Goal: Task Accomplishment & Management: Use online tool/utility

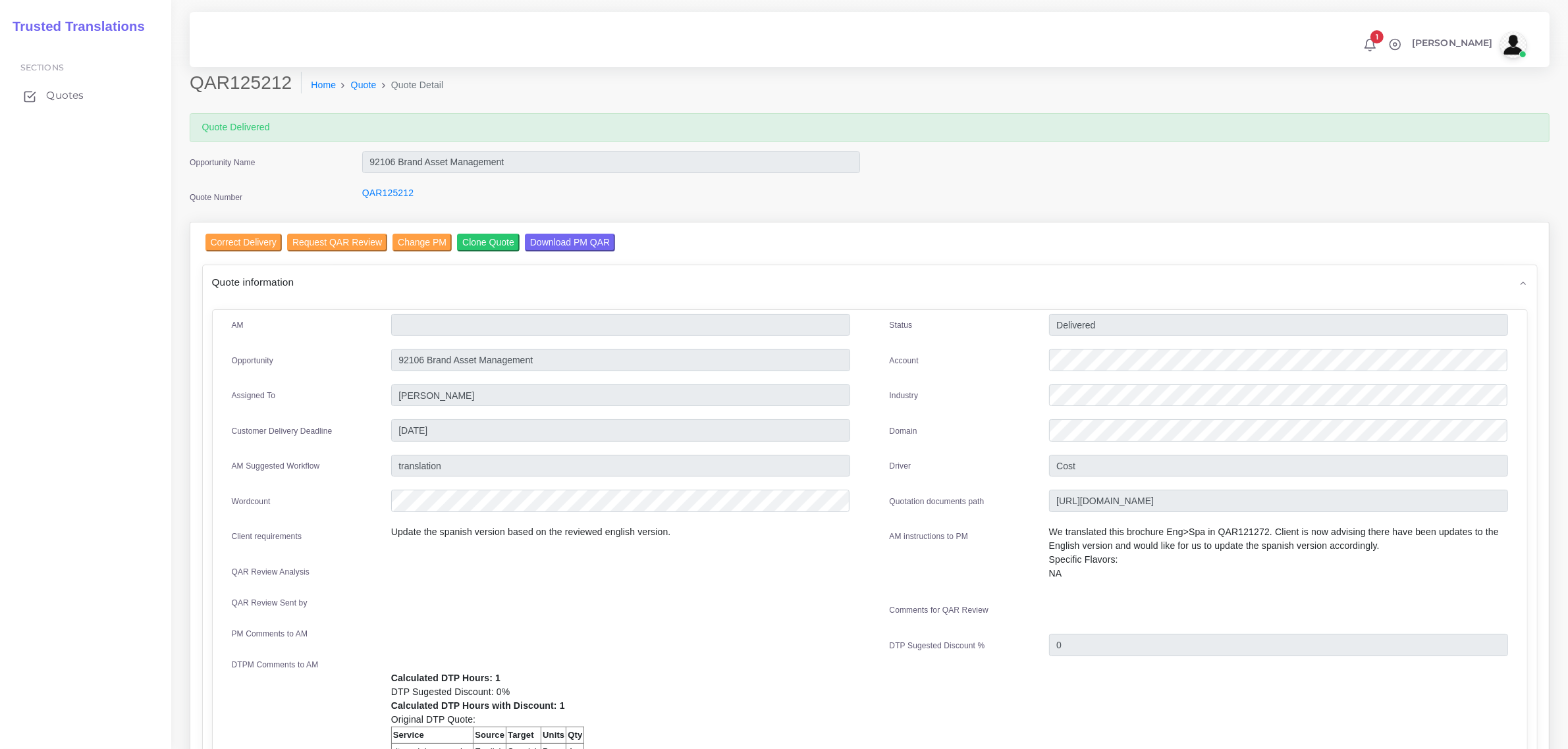
click at [66, 94] on span "Quotes" at bounding box center [64, 95] width 37 height 14
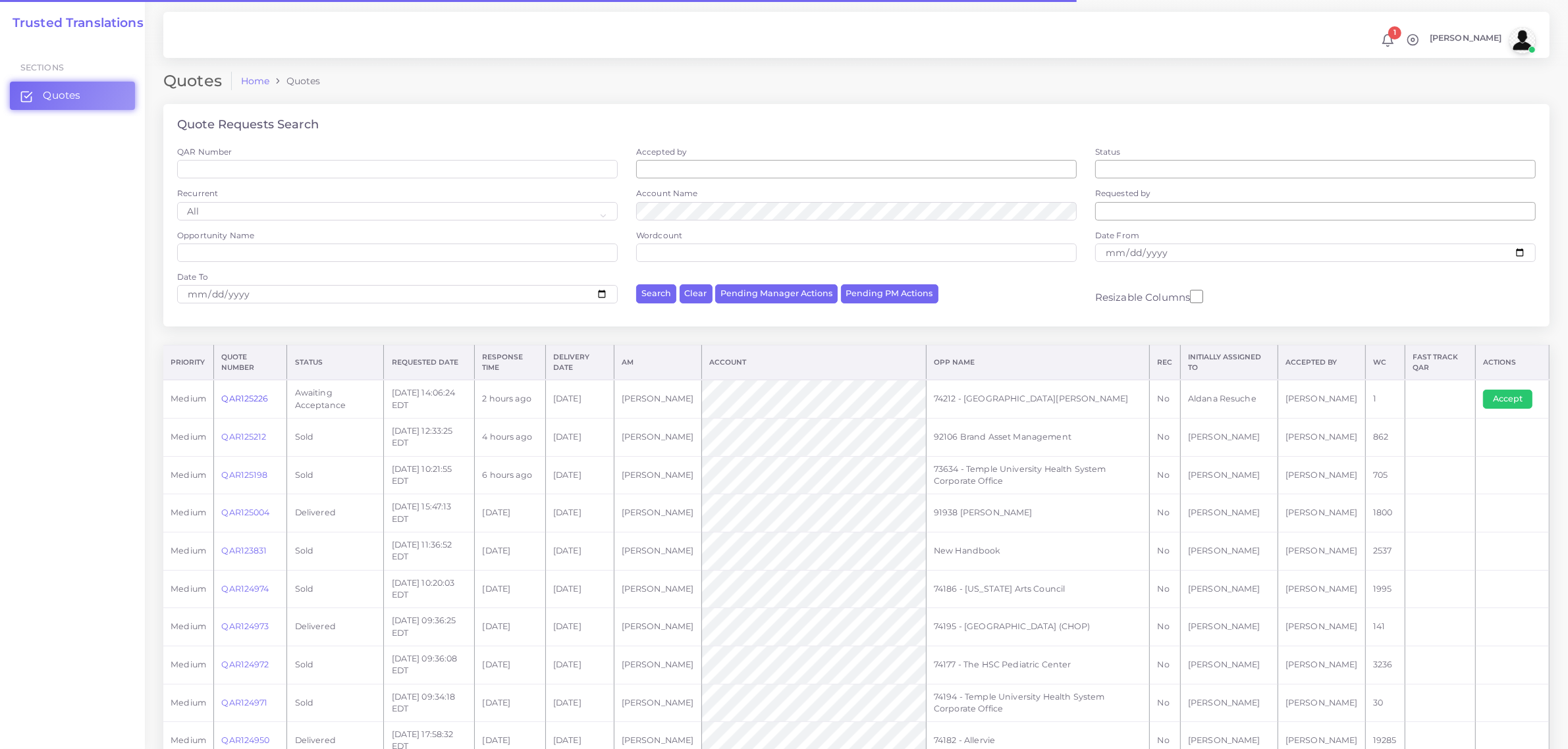
click at [246, 400] on link "QAR125226" at bounding box center [244, 398] width 47 height 10
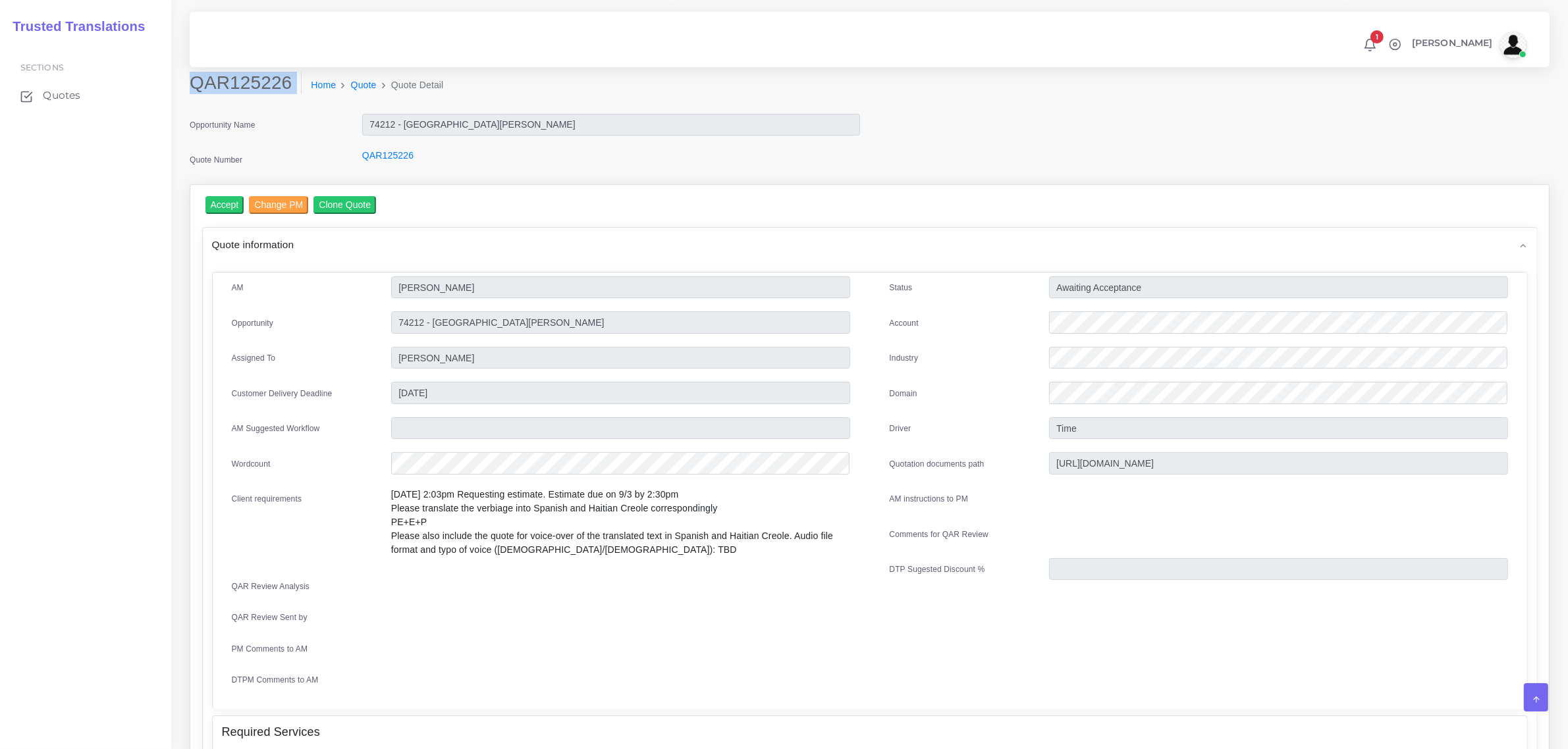
click at [272, 100] on div "QAR125226 Home Quote Quote Detail" at bounding box center [697, 90] width 1034 height 37
click at [221, 203] on input "Accept" at bounding box center [225, 205] width 39 height 18
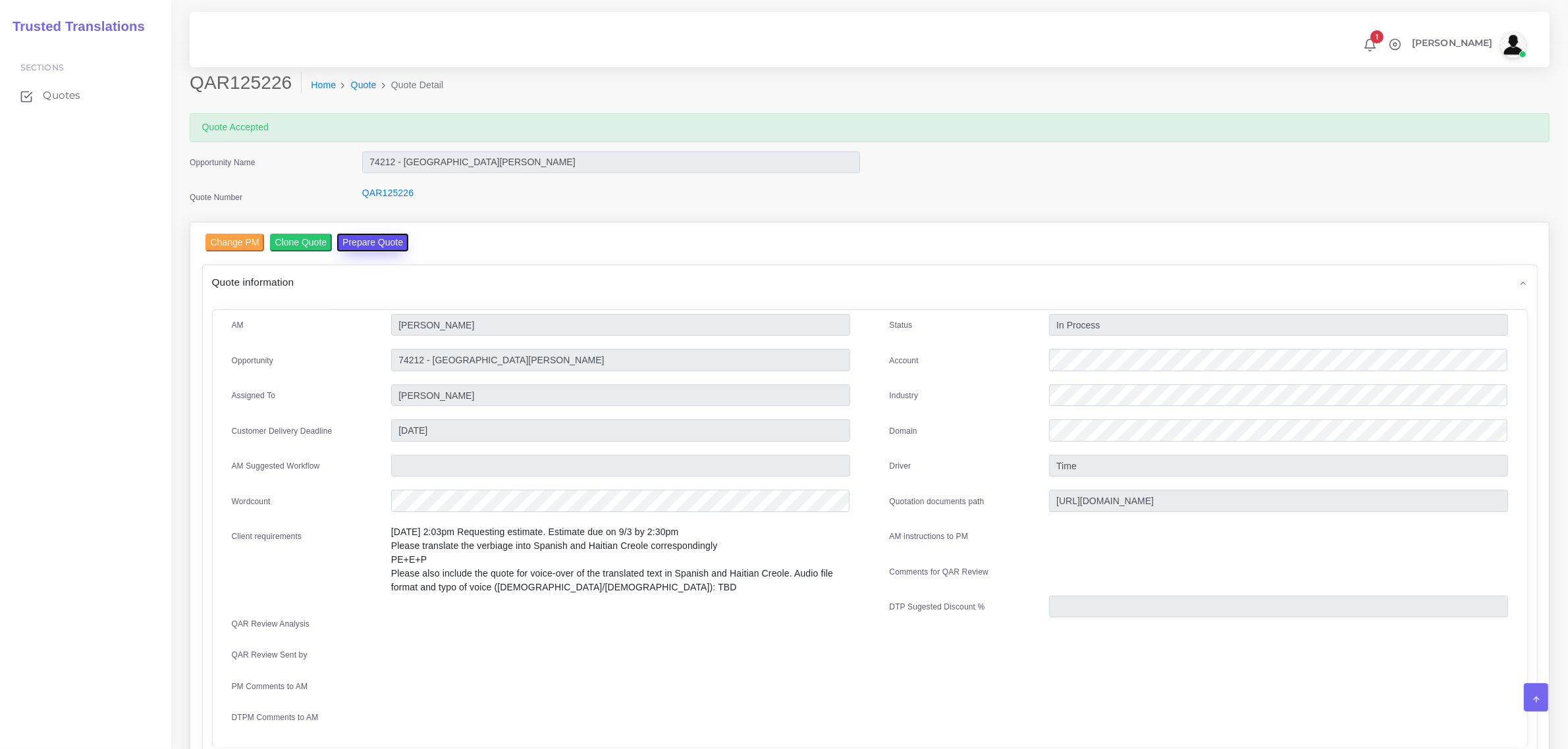
click at [373, 240] on button "Prepare Quote" at bounding box center [373, 242] width 71 height 18
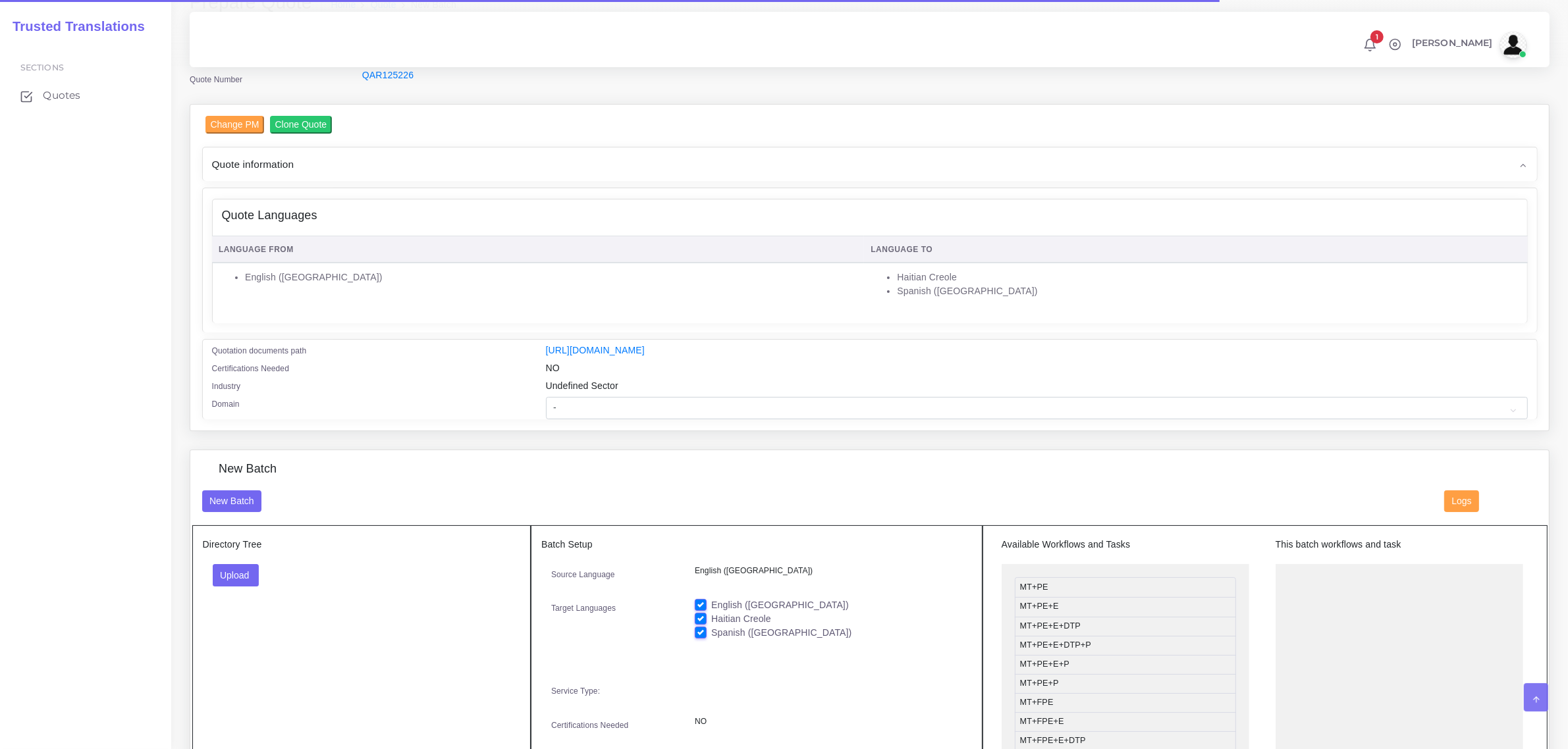
scroll to position [247, 0]
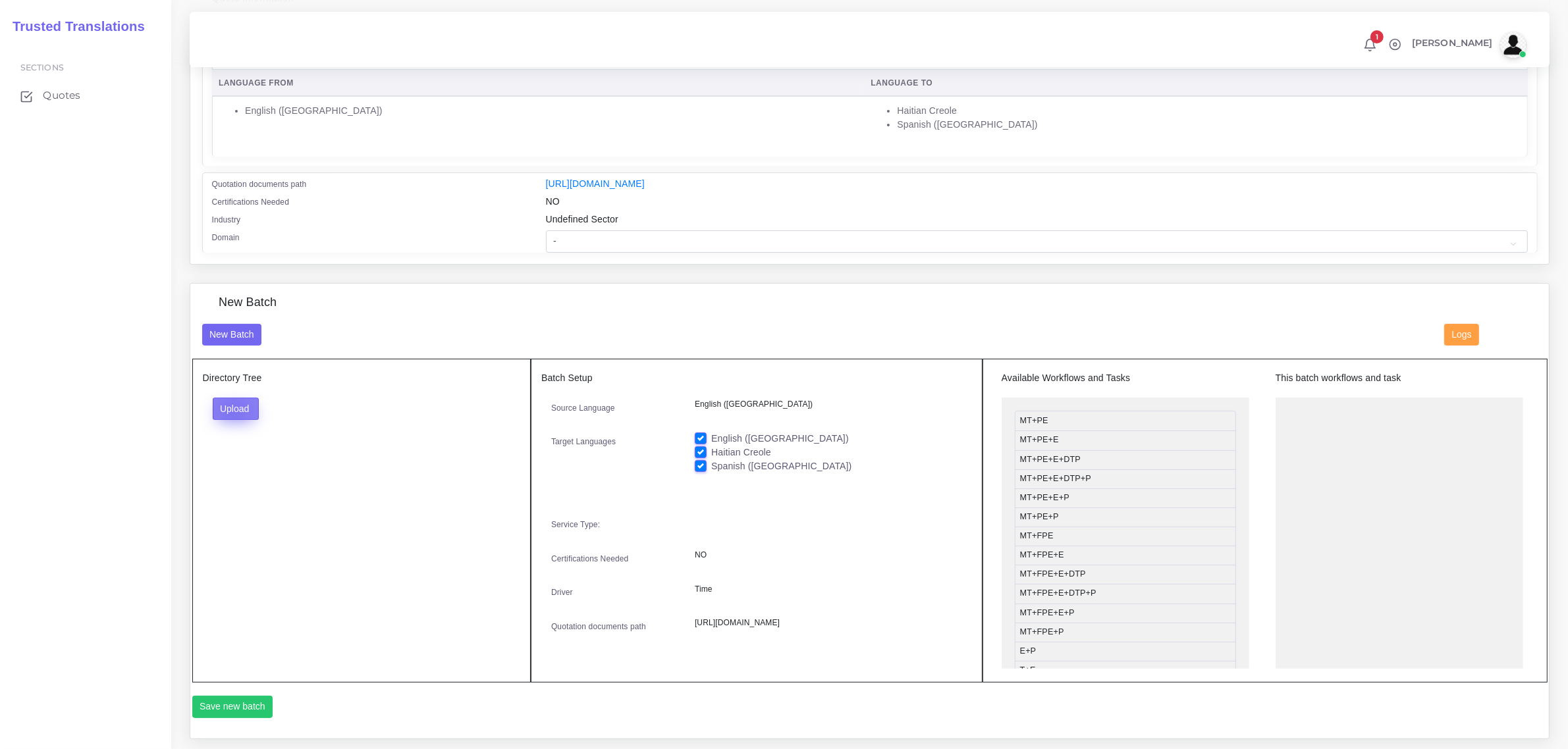
click at [231, 408] on button "Upload" at bounding box center [236, 408] width 47 height 22
click at [247, 454] on label "Files" at bounding box center [259, 459] width 91 height 16
drag, startPoint x: 702, startPoint y: 463, endPoint x: 696, endPoint y: 446, distance: 18.0
click at [711, 463] on label "Spanish ([GEOGRAPHIC_DATA])" at bounding box center [781, 466] width 141 height 14
click at [701, 463] on input "Spanish ([GEOGRAPHIC_DATA])" at bounding box center [701, 465] width 12 height 12
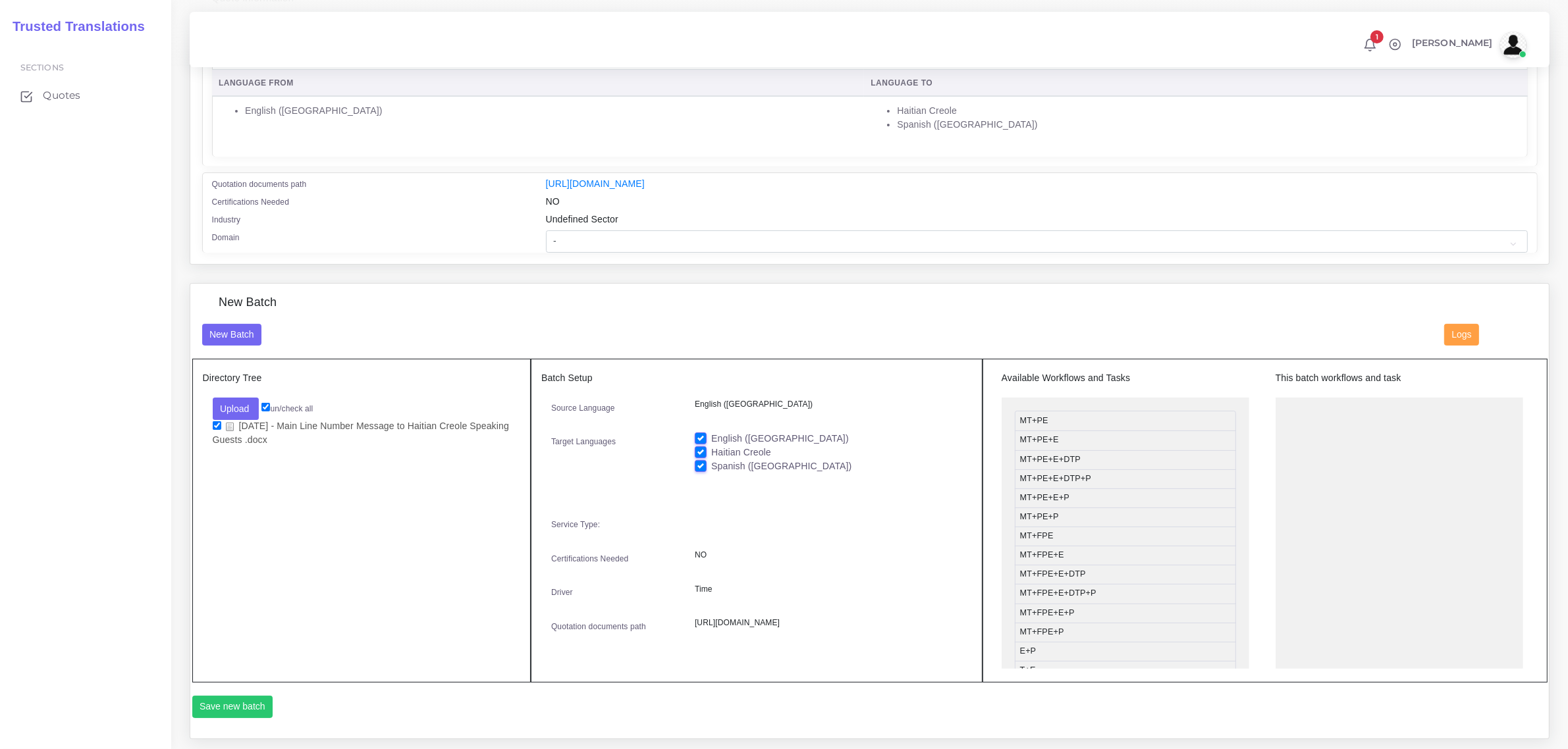
checkbox input "false"
click at [711, 434] on label "English ([GEOGRAPHIC_DATA])" at bounding box center [780, 438] width 138 height 14
click at [699, 434] on input "English ([GEOGRAPHIC_DATA])" at bounding box center [701, 437] width 12 height 12
checkbox input "false"
drag, startPoint x: 1101, startPoint y: 494, endPoint x: 1365, endPoint y: 402, distance: 279.6
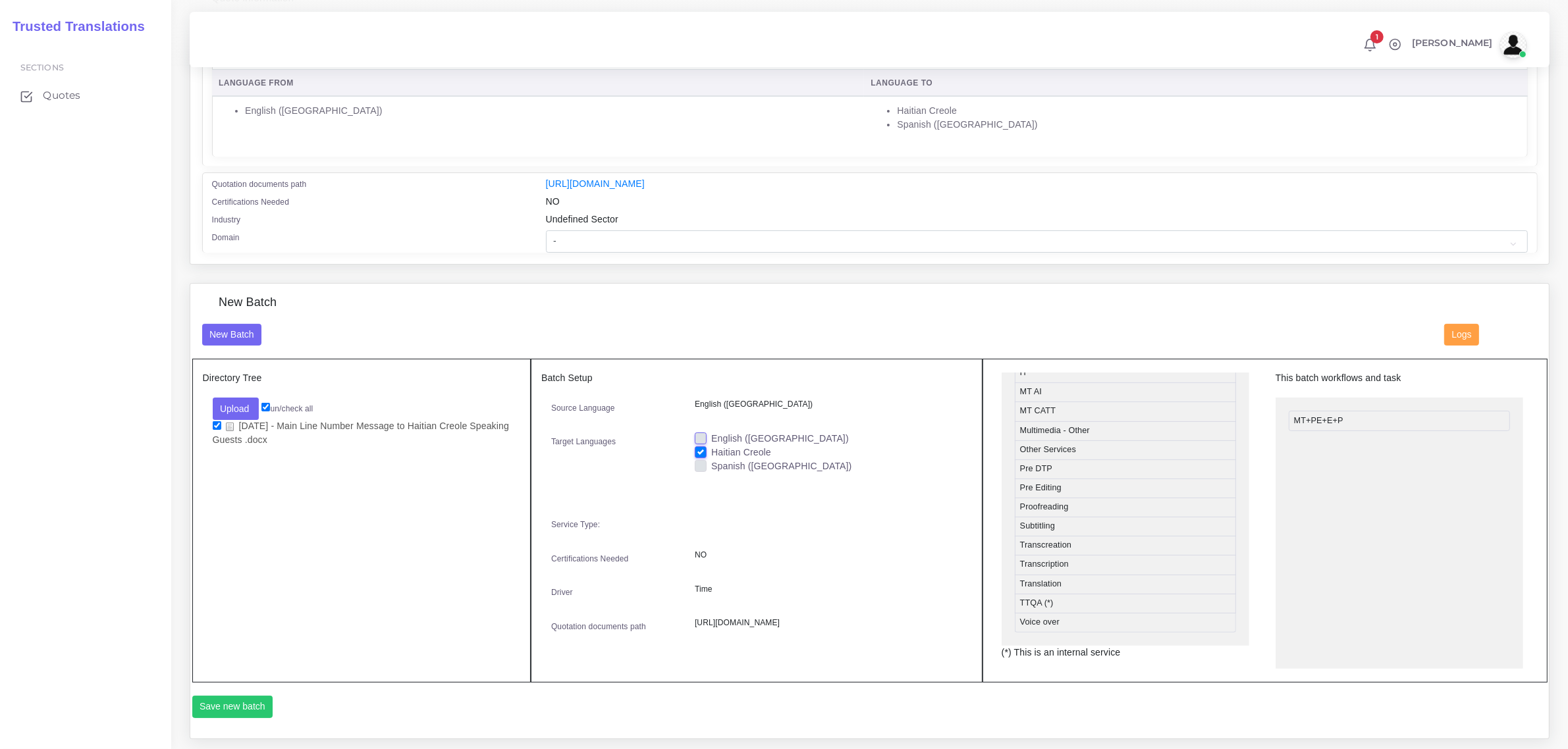
scroll to position [629, 0]
drag, startPoint x: 1115, startPoint y: 617, endPoint x: 1384, endPoint y: 431, distance: 327.0
drag, startPoint x: 1070, startPoint y: 469, endPoint x: 1345, endPoint y: 464, distance: 275.0
click at [244, 718] on button "Save new batch" at bounding box center [232, 706] width 81 height 22
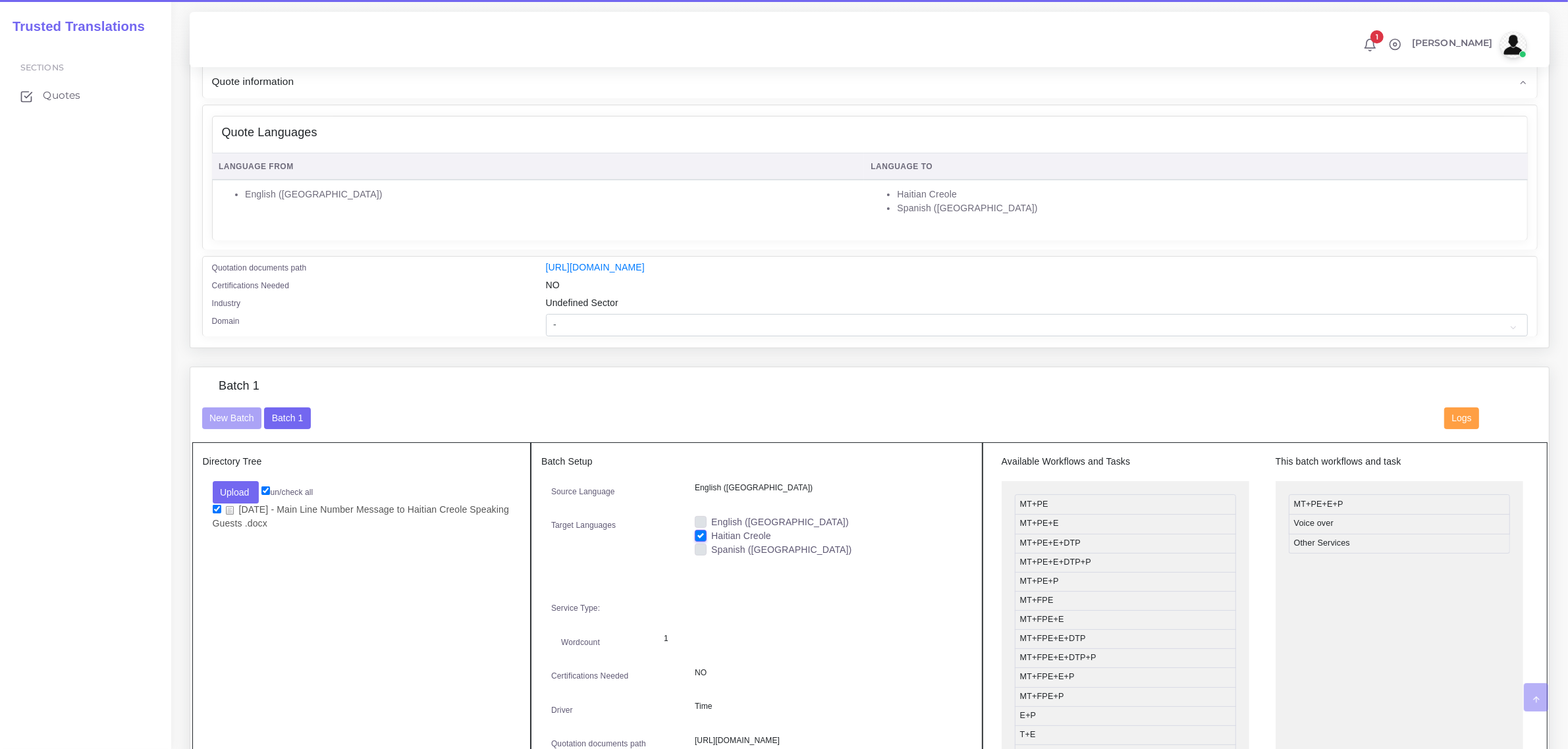
scroll to position [165, 0]
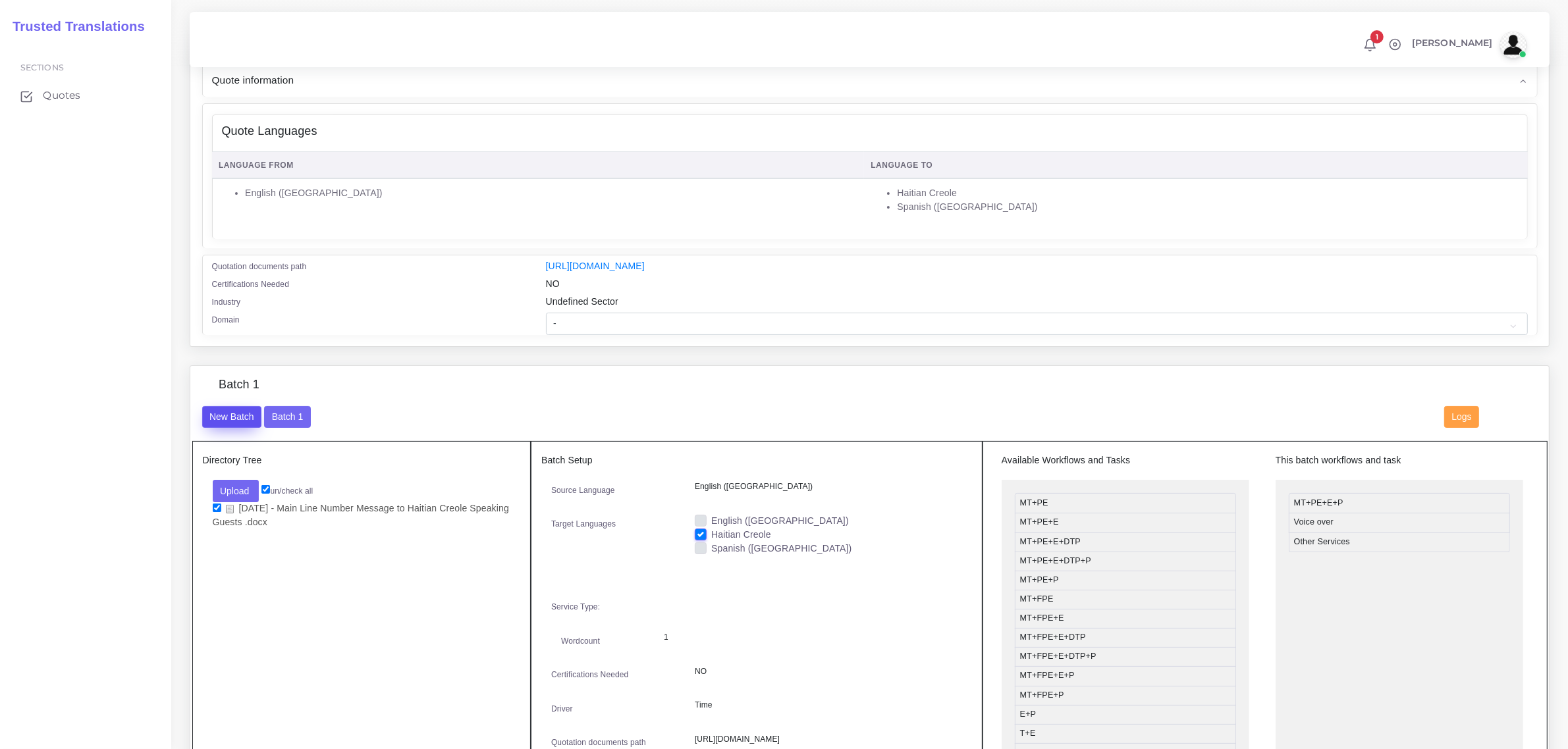
click at [223, 413] on button "New Batch" at bounding box center [232, 417] width 60 height 22
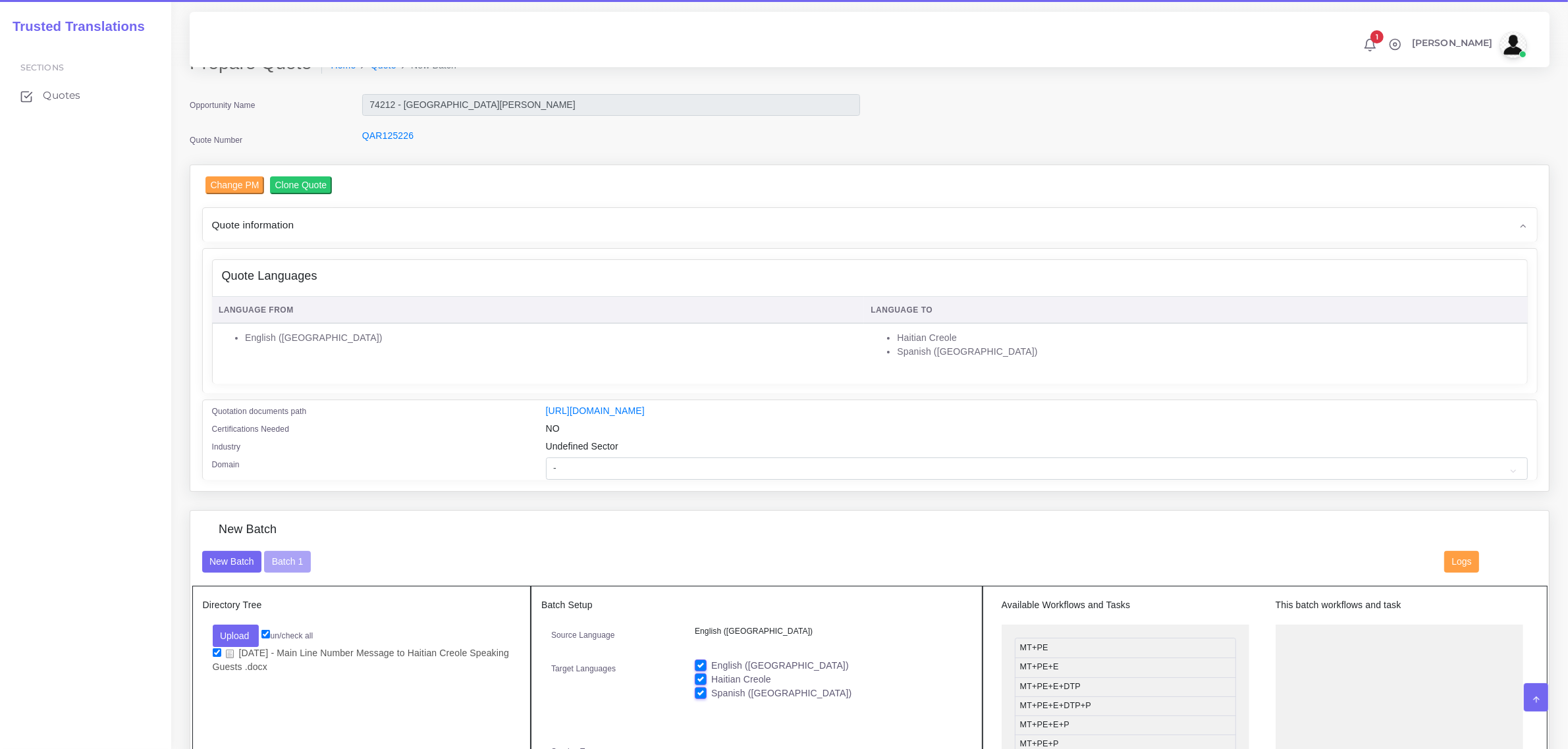
scroll to position [165, 0]
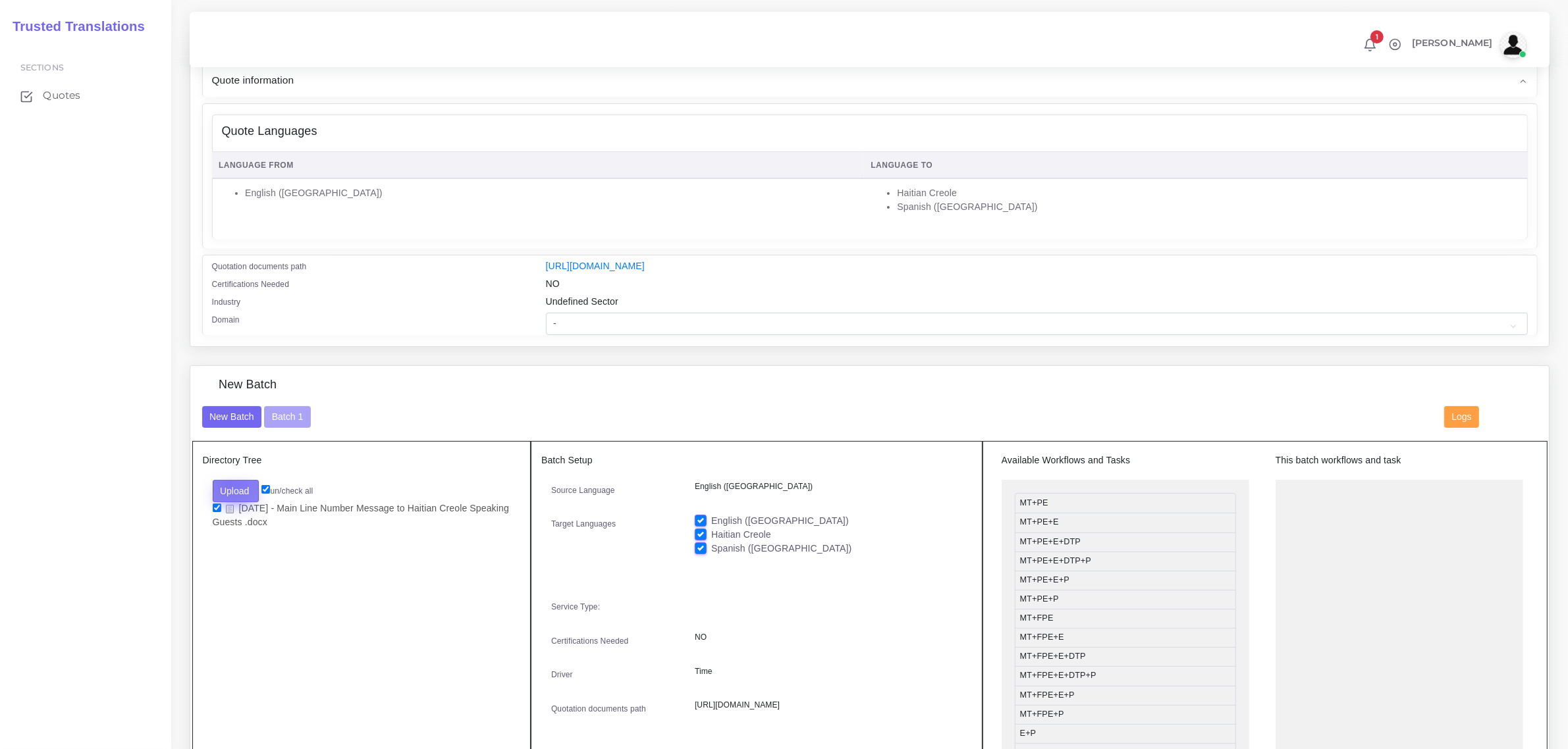
click at [231, 480] on button "Upload" at bounding box center [236, 491] width 47 height 22
click at [253, 533] on label "Files" at bounding box center [259, 541] width 91 height 16
click at [216, 503] on input "checkbox" at bounding box center [217, 507] width 9 height 9
checkbox input "false"
drag, startPoint x: 703, startPoint y: 529, endPoint x: 696, endPoint y: 518, distance: 13.0
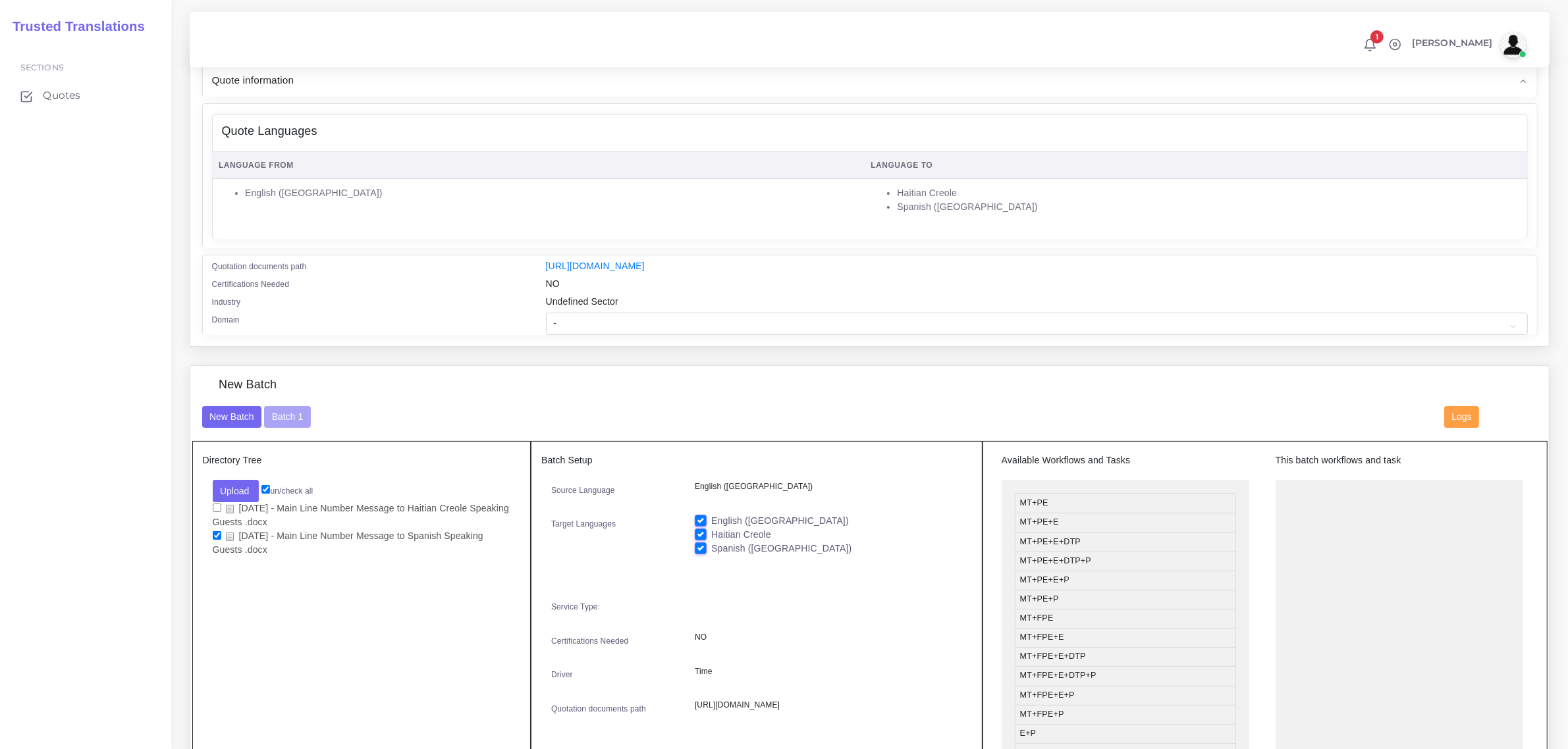
click at [711, 528] on label "Haitian Creole" at bounding box center [741, 535] width 60 height 14
click at [702, 528] on input "Haitian Creole" at bounding box center [701, 533] width 12 height 12
checkbox input "false"
click at [711, 514] on label "English ([GEOGRAPHIC_DATA])" at bounding box center [780, 521] width 138 height 14
click at [700, 514] on input "English ([GEOGRAPHIC_DATA])" at bounding box center [701, 520] width 12 height 12
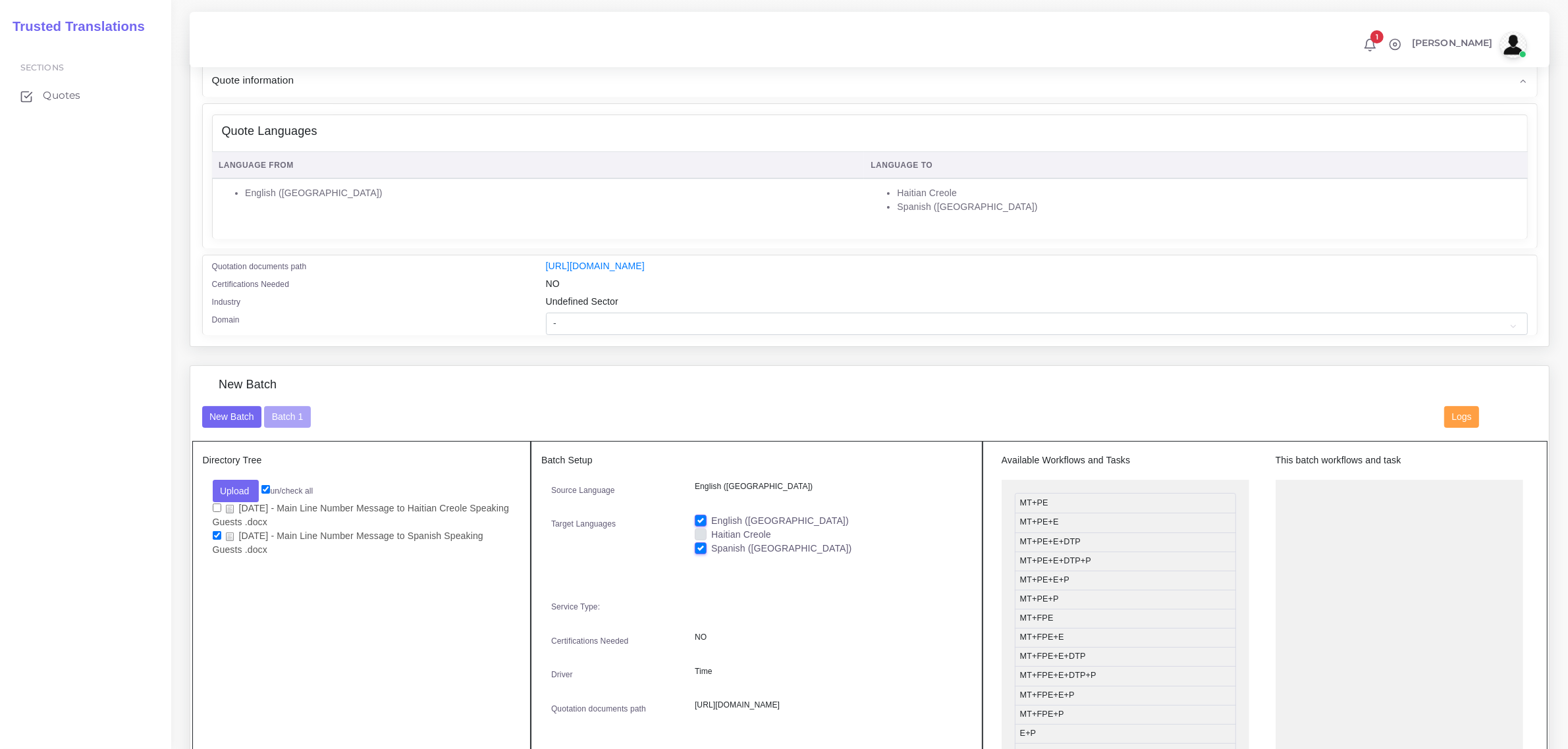
checkbox input "false"
drag, startPoint x: 1101, startPoint y: 579, endPoint x: 1370, endPoint y: 487, distance: 284.3
drag, startPoint x: 1091, startPoint y: 702, endPoint x: 1362, endPoint y: 526, distance: 323.1
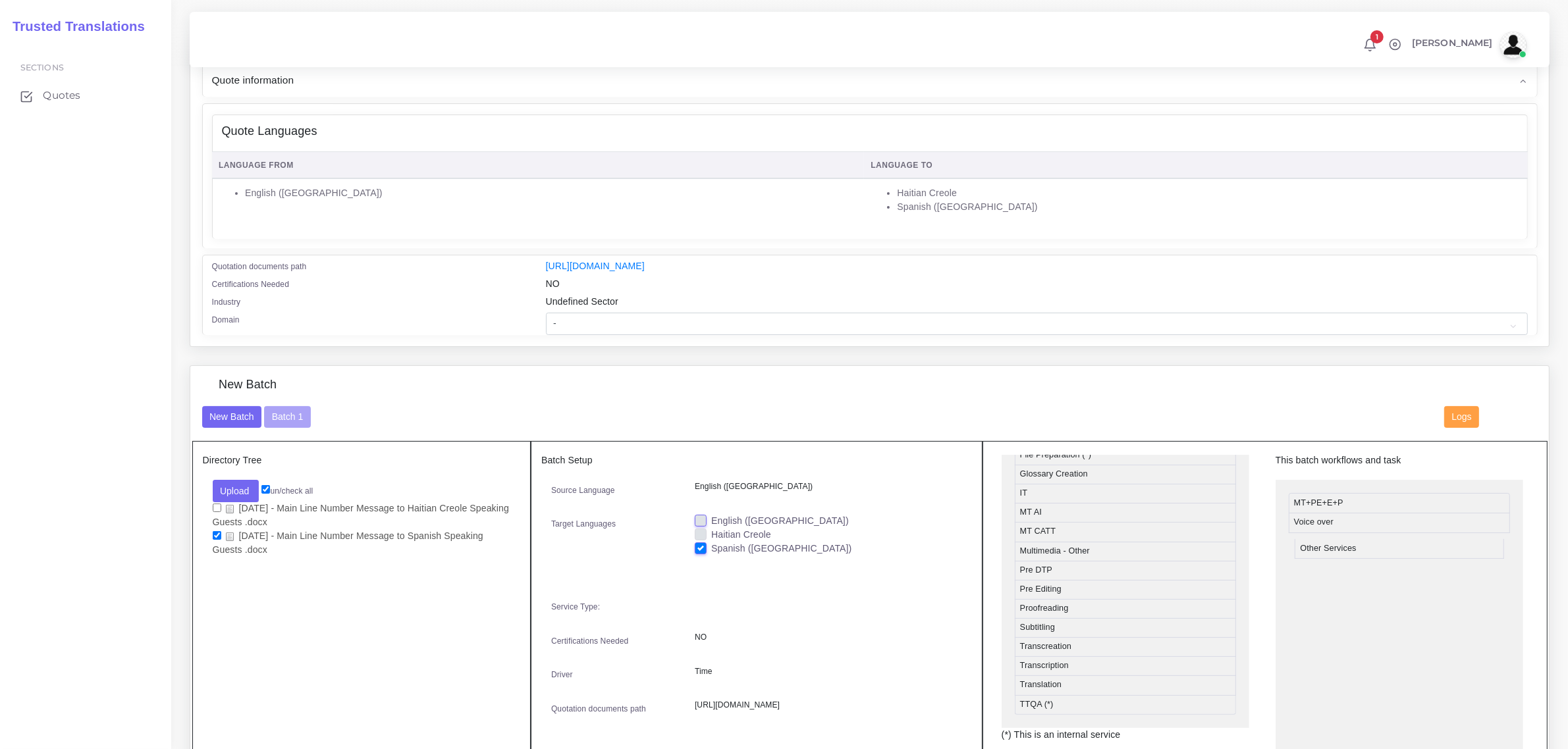
drag, startPoint x: 1077, startPoint y: 550, endPoint x: 1357, endPoint y: 548, distance: 280.0
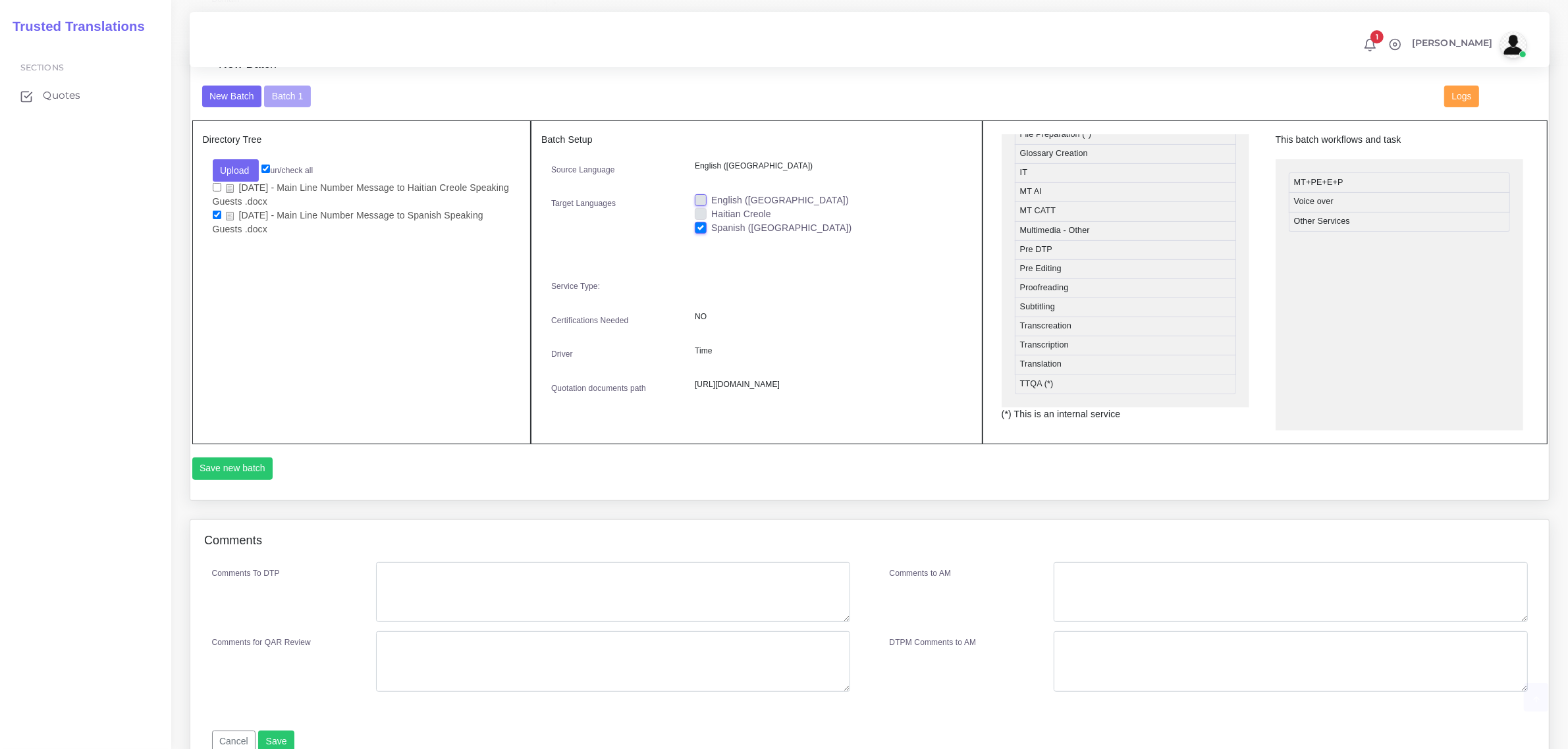
scroll to position [494, 0]
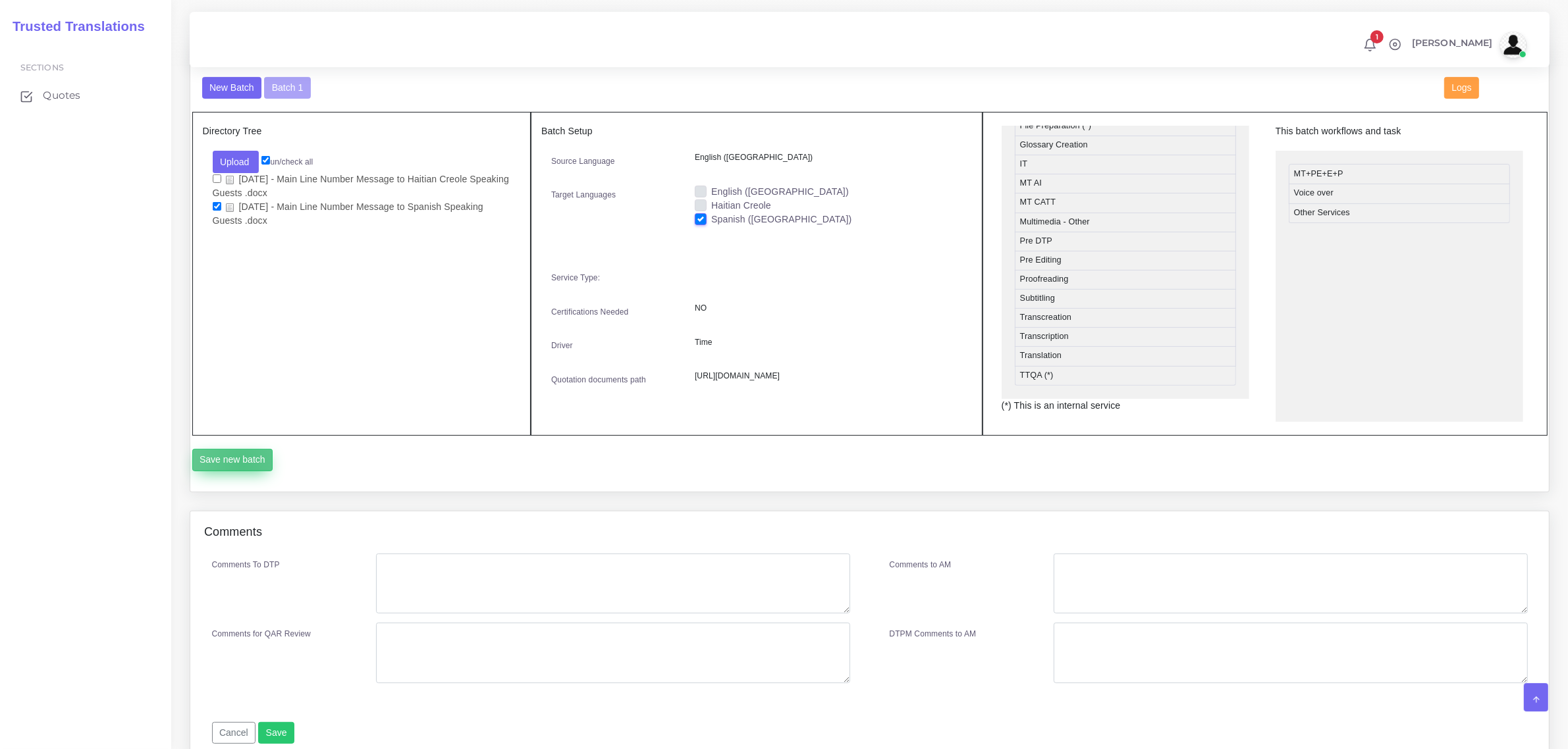
click at [242, 472] on button "Save new batch" at bounding box center [232, 460] width 81 height 22
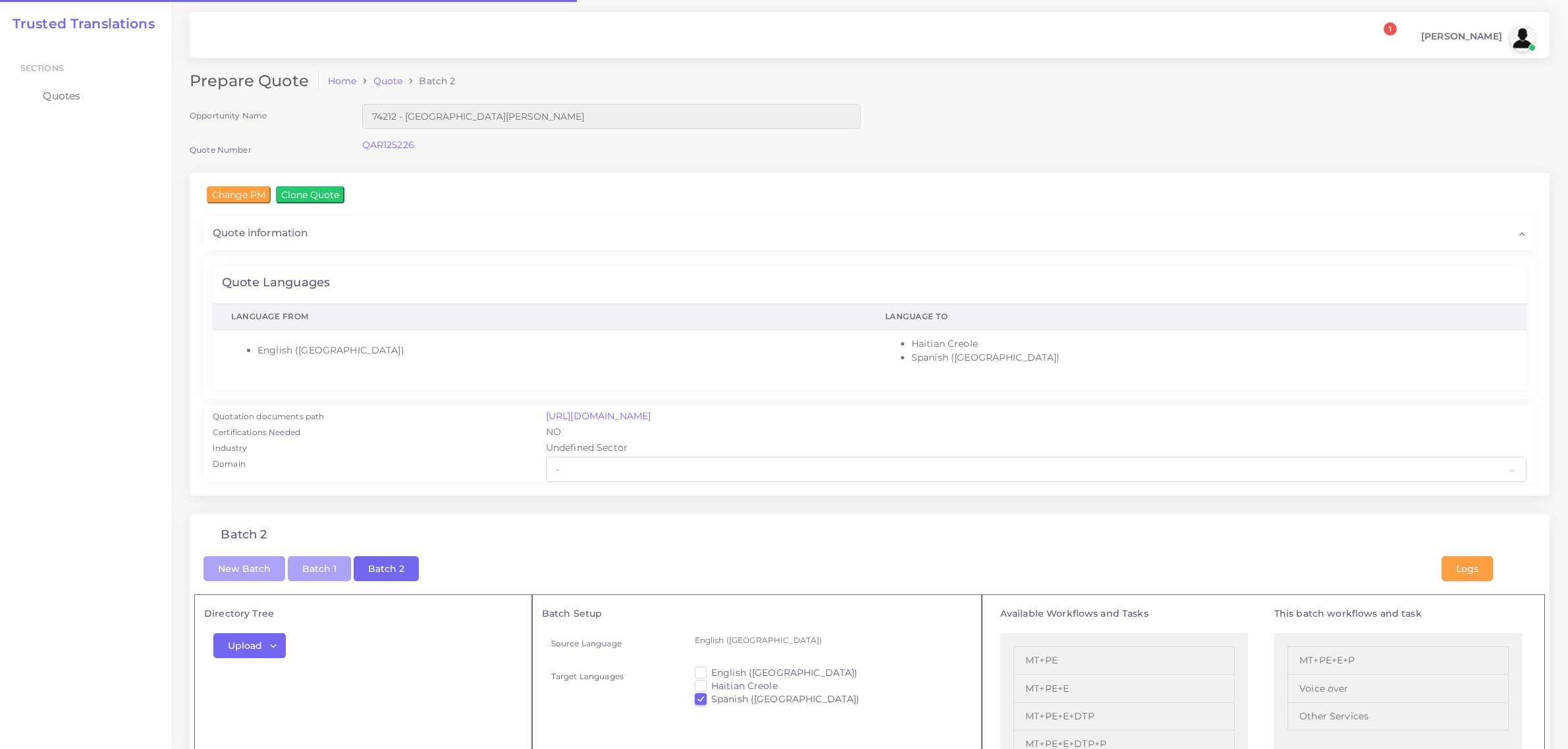
checkbox input "true"
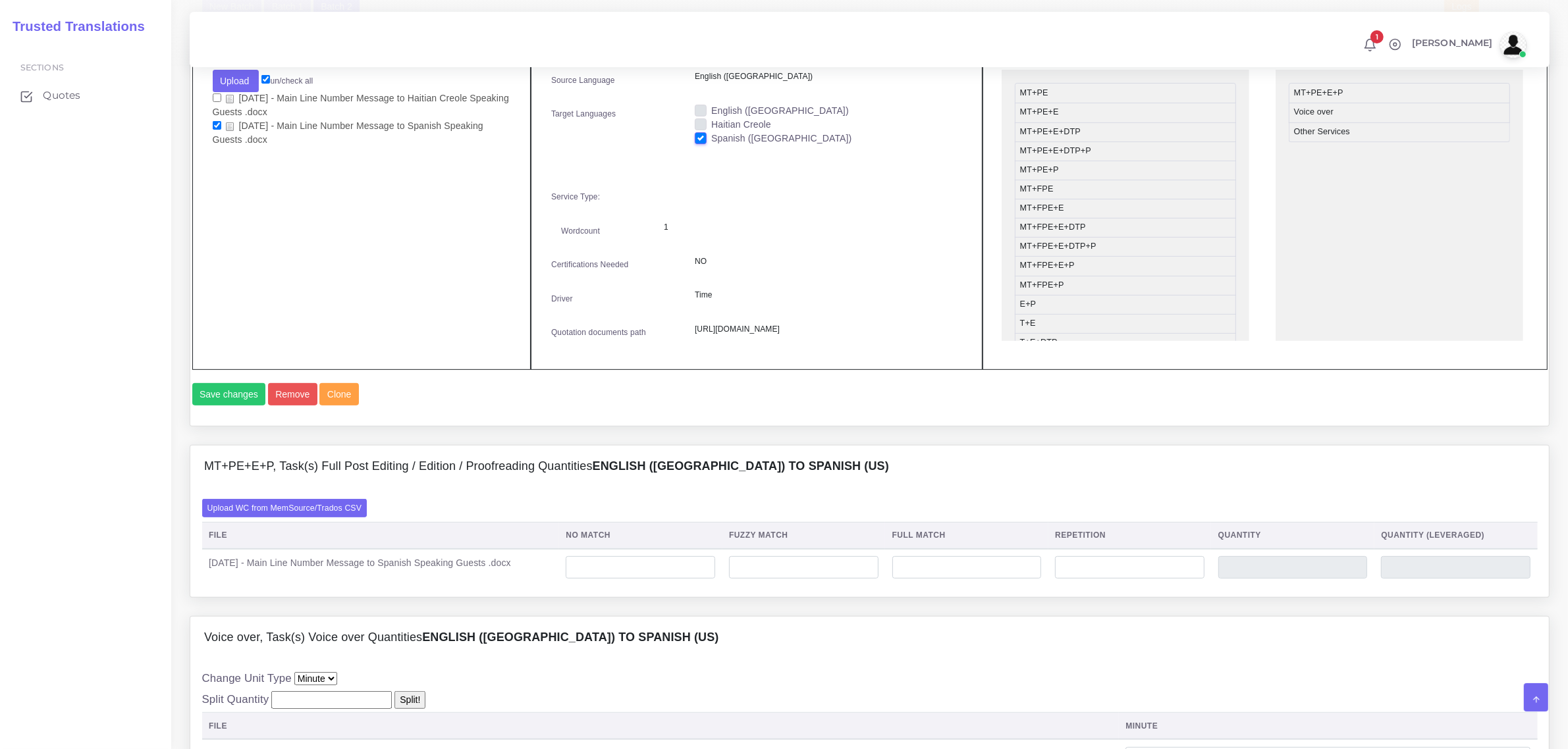
scroll to position [576, 0]
click at [314, 516] on label "Upload WC from MemSource/Trados CSV" at bounding box center [285, 506] width 166 height 18
click at [0, 0] on input "Upload WC from MemSource/Trados CSV" at bounding box center [0, 0] width 0 height 0
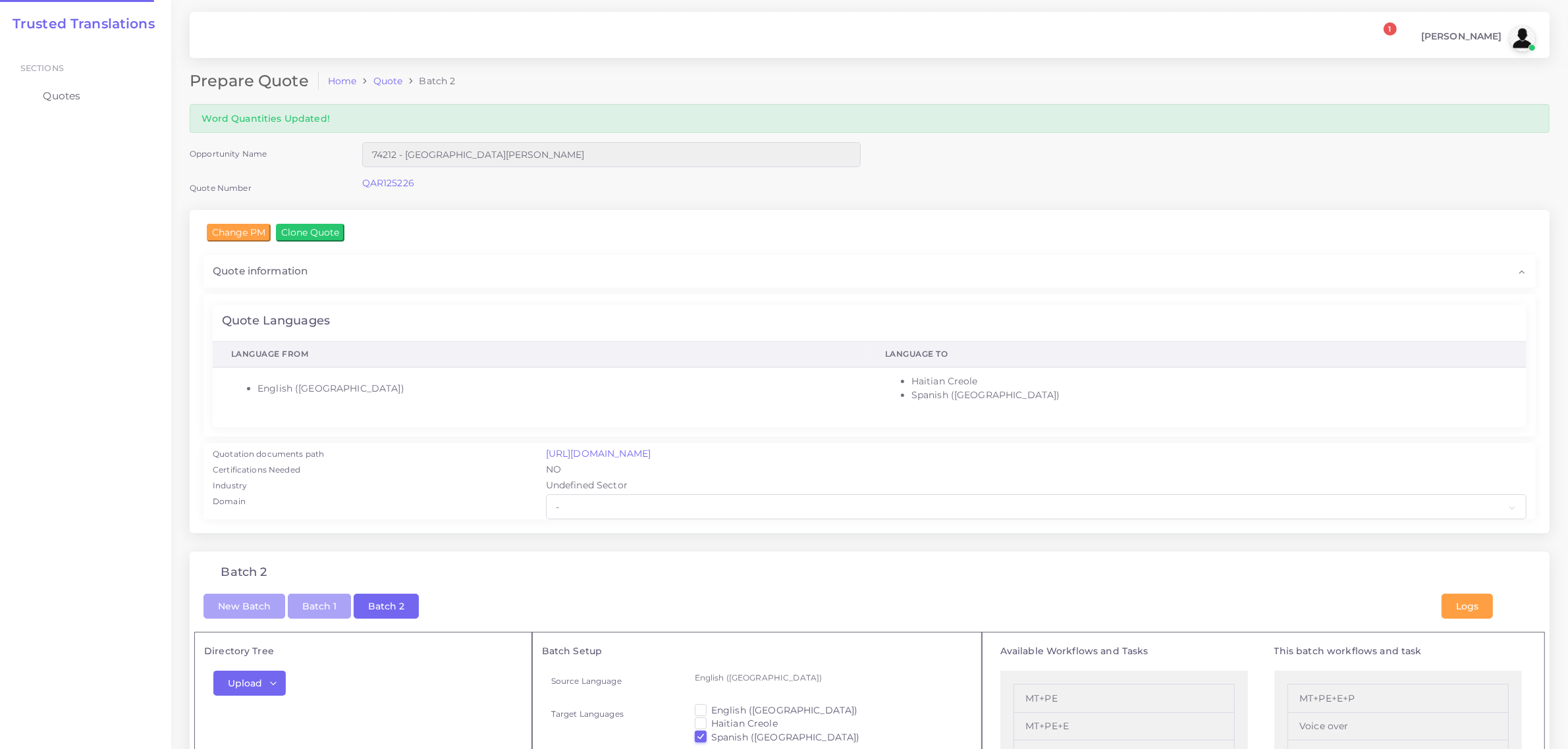
checkbox input "true"
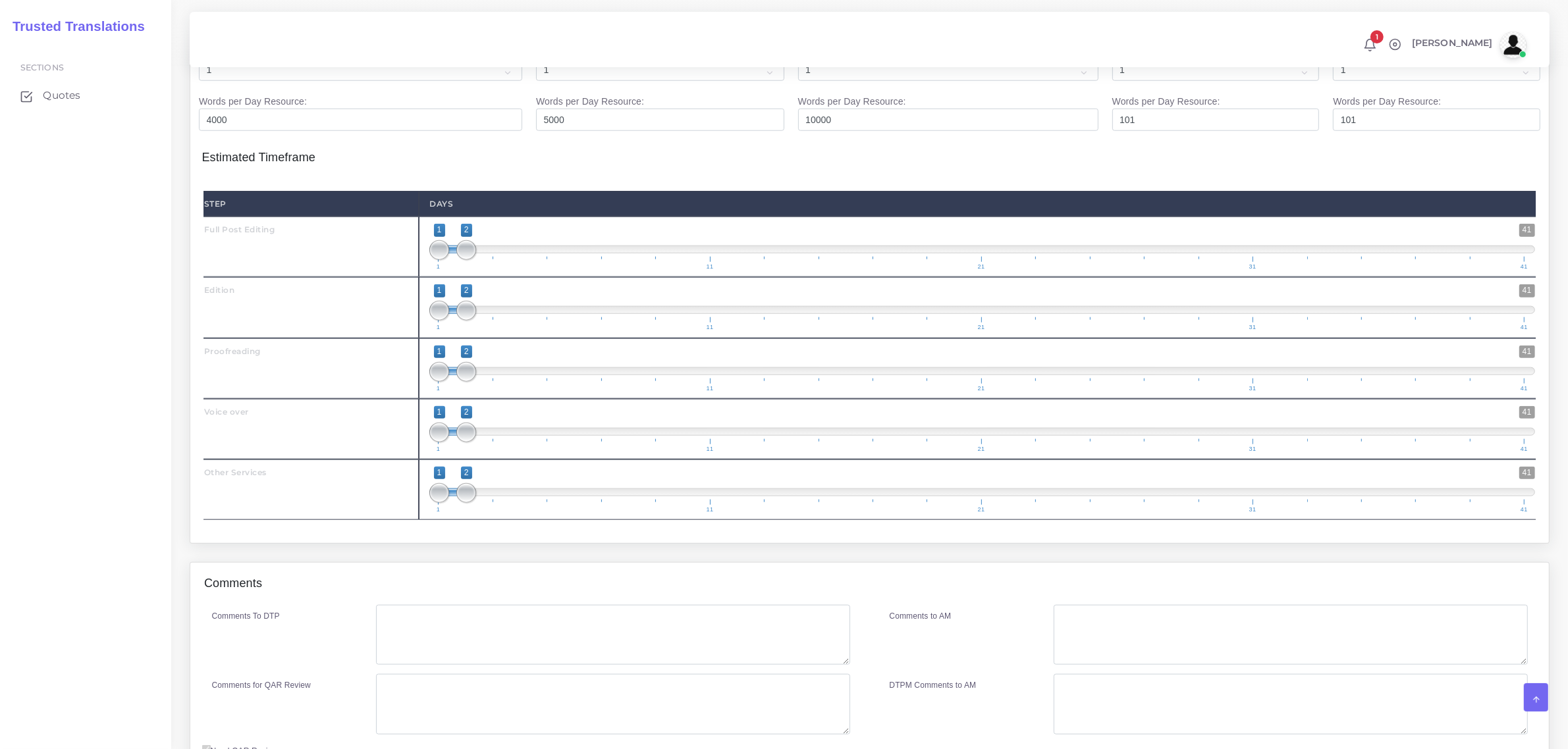
scroll to position [1756, 0]
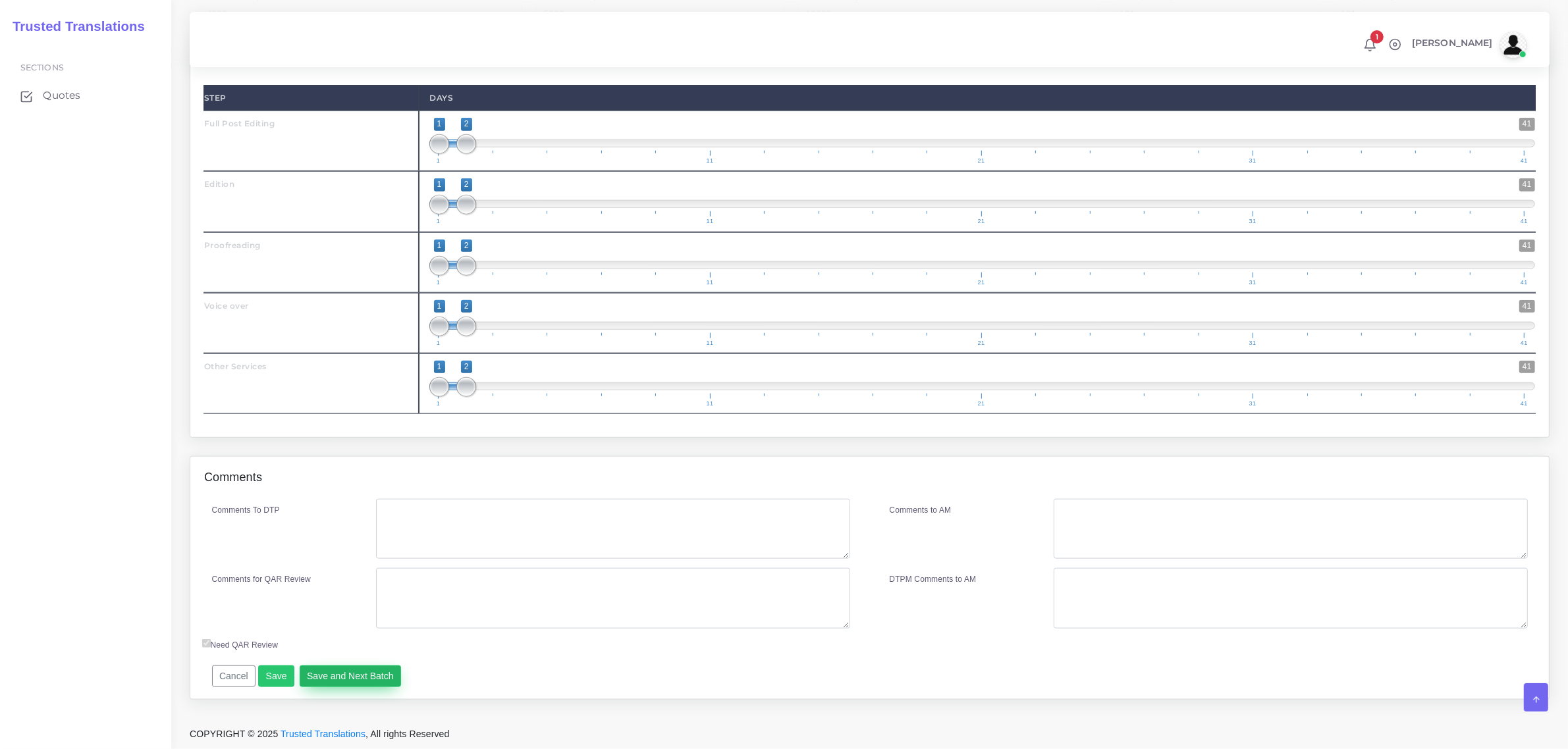
click at [350, 676] on button "Save and Next Batch" at bounding box center [350, 676] width 102 height 22
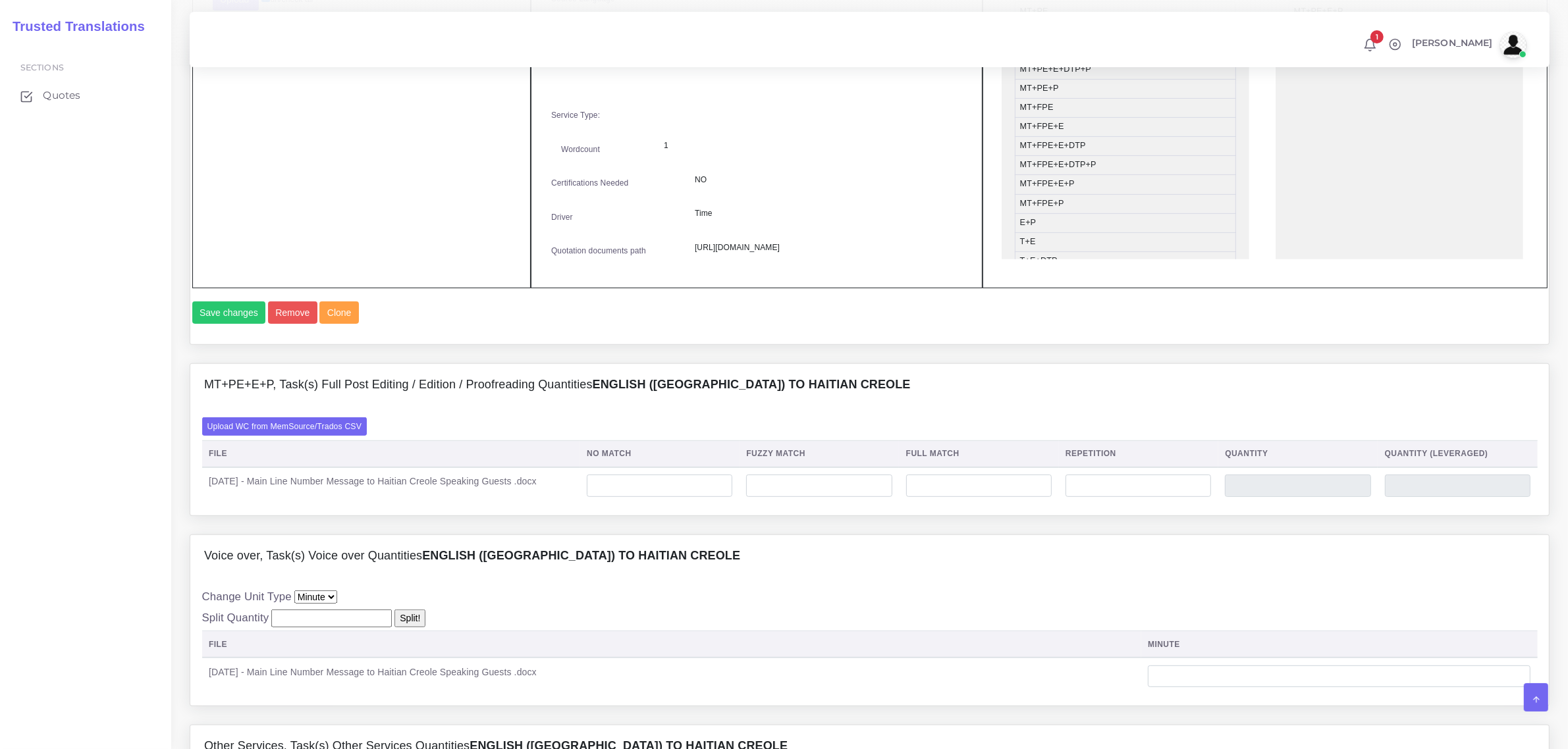
scroll to position [658, 0]
click at [333, 433] on label "Upload WC from MemSource/Trados CSV" at bounding box center [285, 424] width 166 height 18
click at [0, 0] on input "Upload WC from MemSource/Trados CSV" at bounding box center [0, 0] width 0 height 0
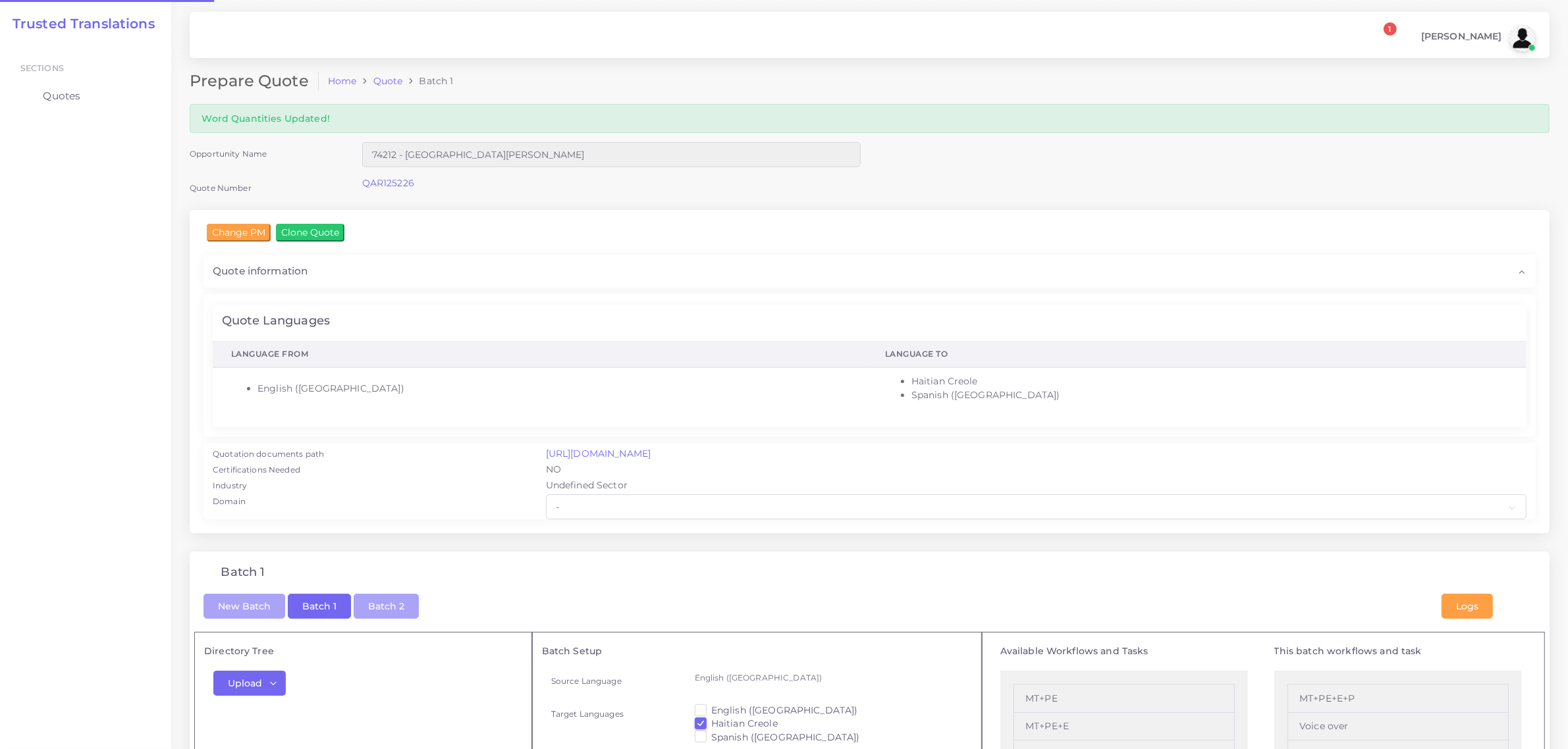
checkbox input "true"
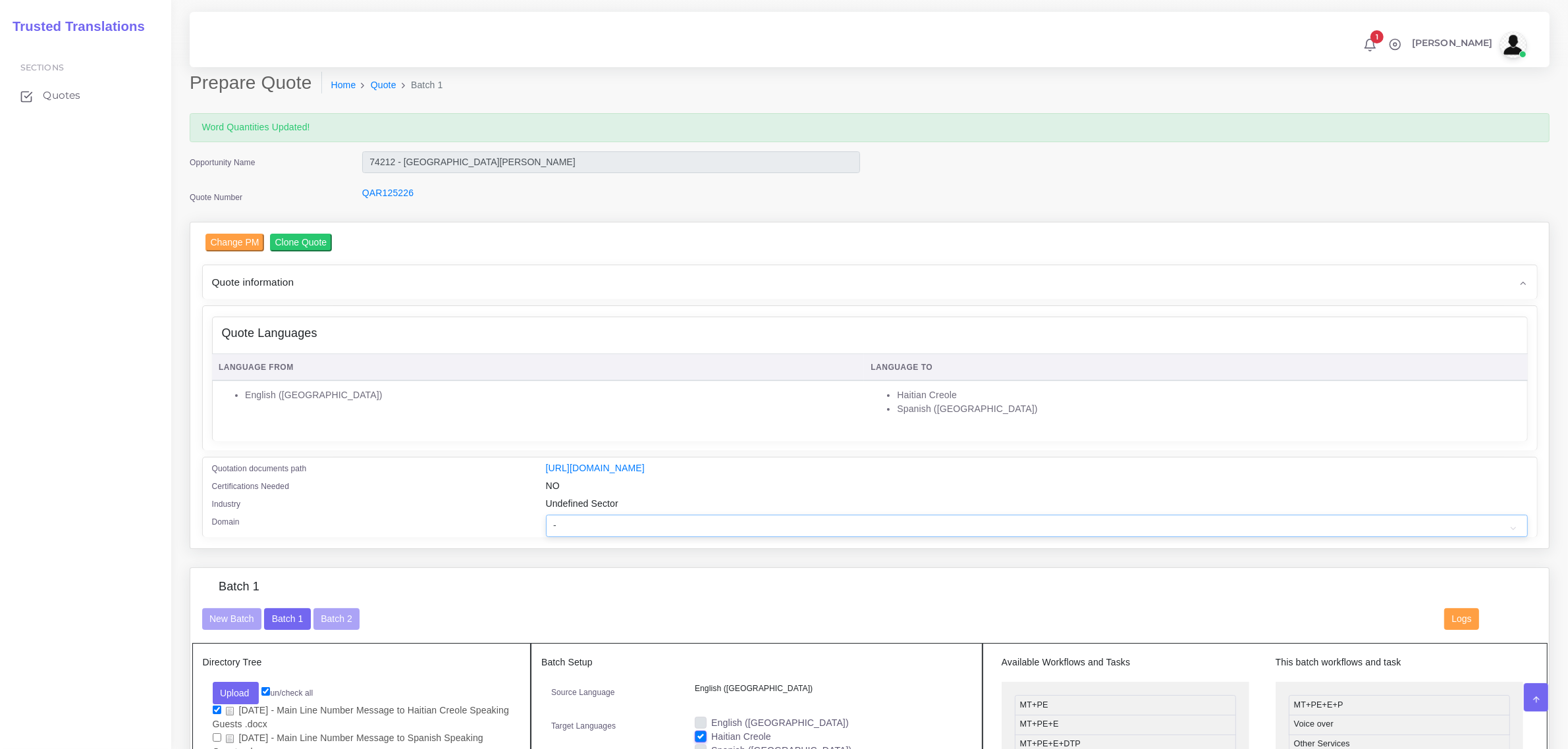
click at [595, 524] on select "- Advertising and Media Agriculture, Forestry and Fishing Architecture, Buildin…" at bounding box center [1037, 526] width 982 height 22
select select "Healthcare and Health Sciences"
click at [546, 515] on select "- Advertising and Media Agriculture, Forestry and Fishing Architecture, Buildin…" at bounding box center [1037, 526] width 982 height 22
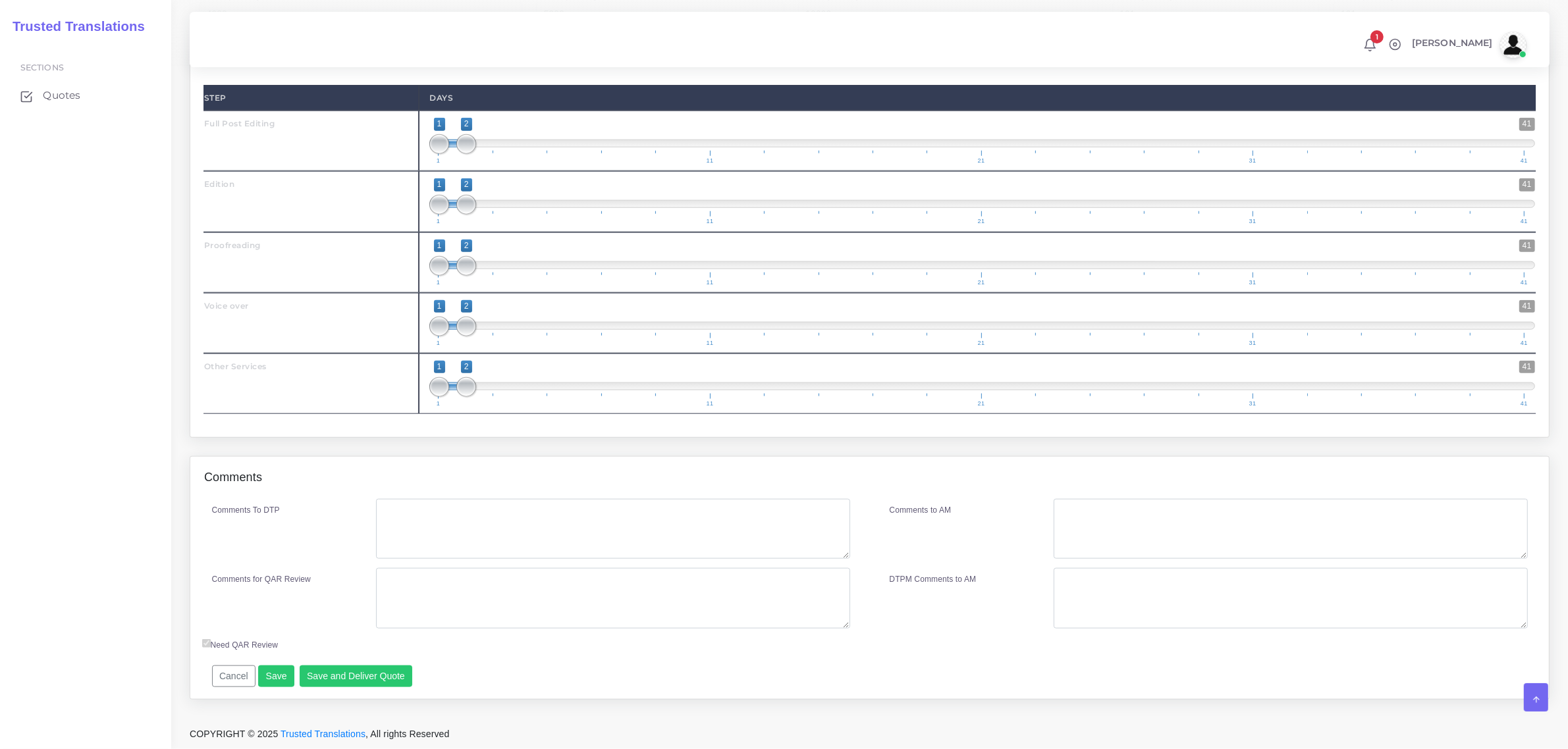
scroll to position [1756, 0]
click at [267, 675] on button "Save" at bounding box center [276, 676] width 36 height 22
